Goal: Task Accomplishment & Management: Use online tool/utility

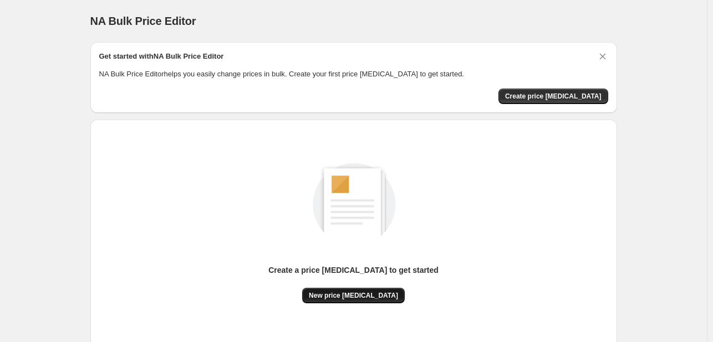
click at [354, 298] on span "New price [MEDICAL_DATA]" at bounding box center [353, 296] width 89 height 9
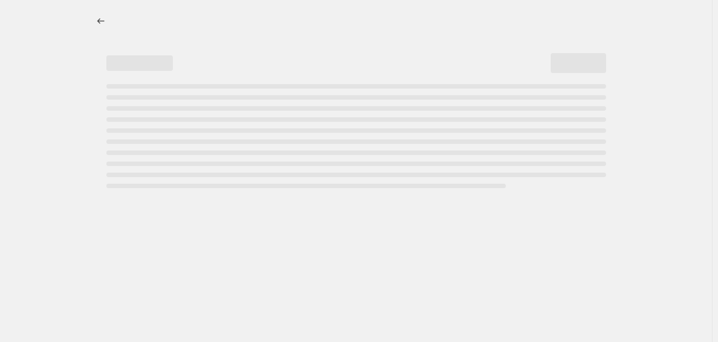
select select "percentage"
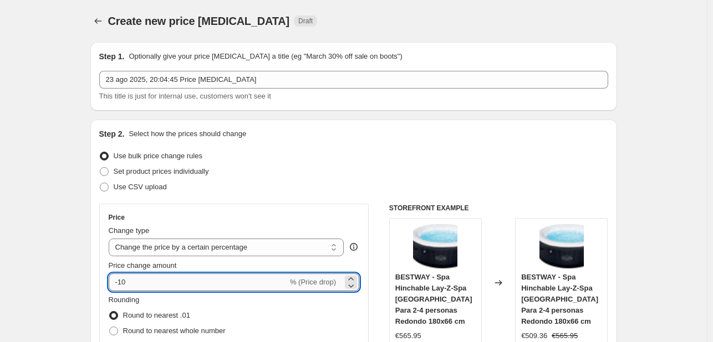
click at [204, 287] on input "-10" at bounding box center [198, 283] width 179 height 18
type input "-1"
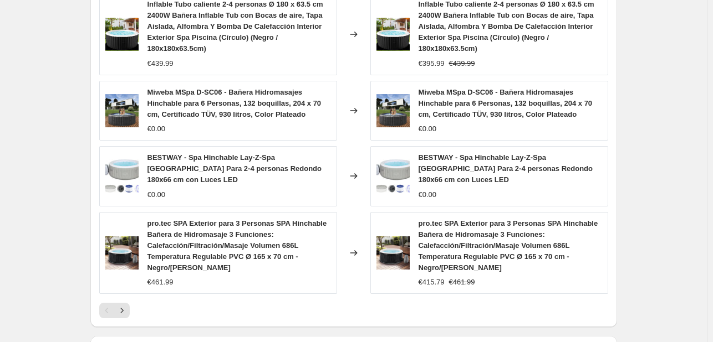
scroll to position [860, 0]
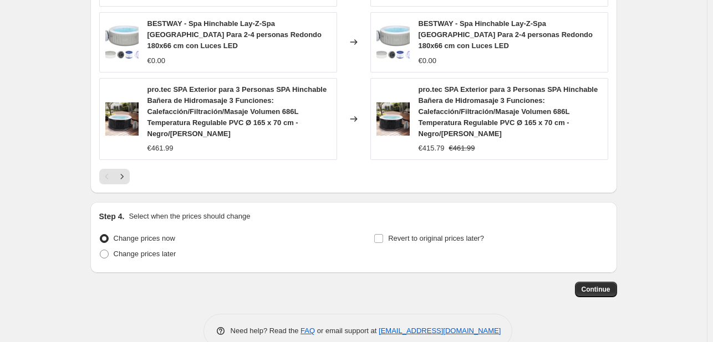
type input "-25"
drag, startPoint x: 595, startPoint y: 257, endPoint x: 585, endPoint y: 260, distance: 10.2
click at [584, 282] on button "Continue" at bounding box center [596, 290] width 42 height 16
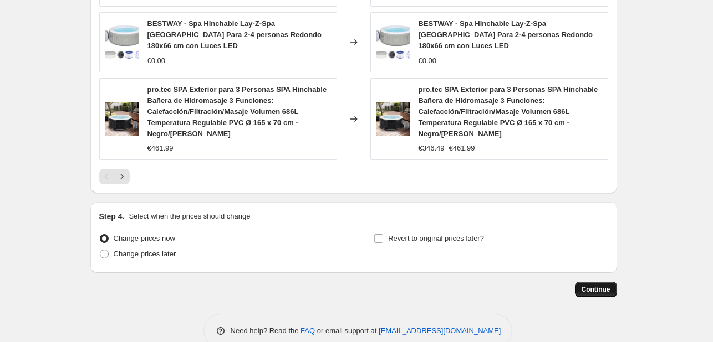
scroll to position [0, 0]
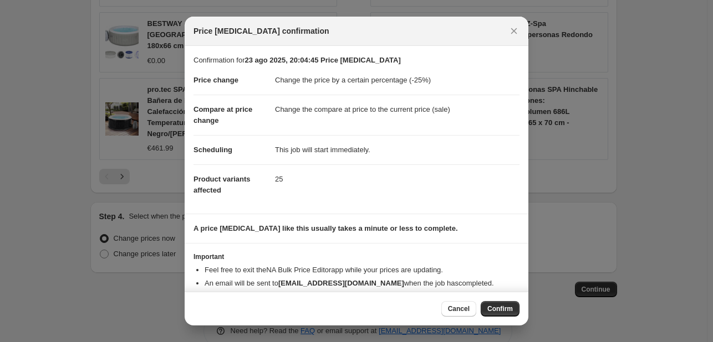
drag, startPoint x: 487, startPoint y: 301, endPoint x: 486, endPoint y: 285, distance: 16.1
click at [488, 302] on button "Confirm" at bounding box center [499, 309] width 39 height 16
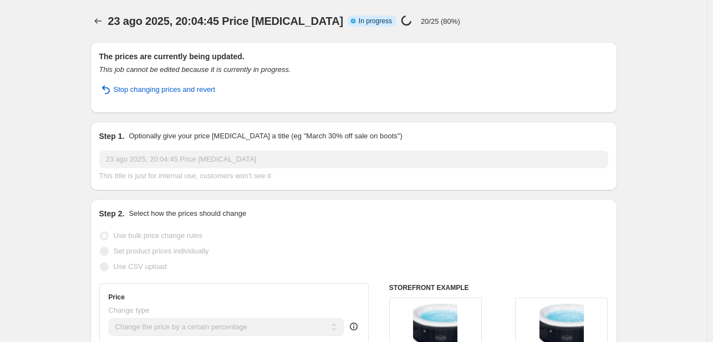
select select "percentage"
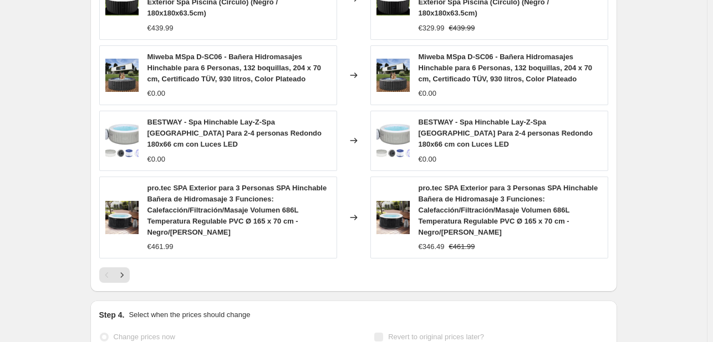
scroll to position [940, 0]
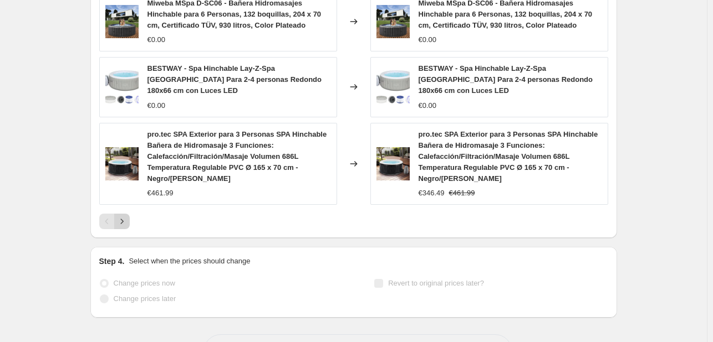
click at [121, 216] on icon "Next" at bounding box center [121, 221] width 11 height 11
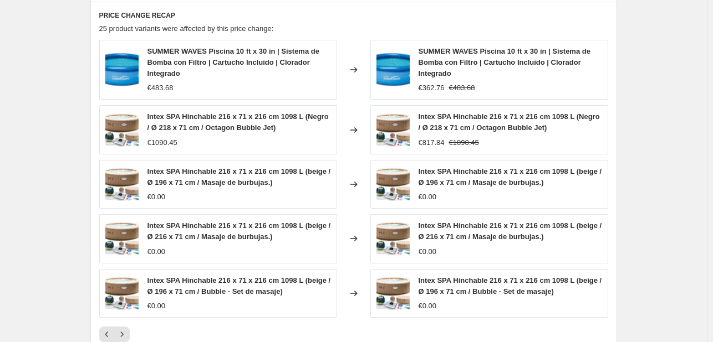
scroll to position [475, 0]
